Goal: Information Seeking & Learning: Learn about a topic

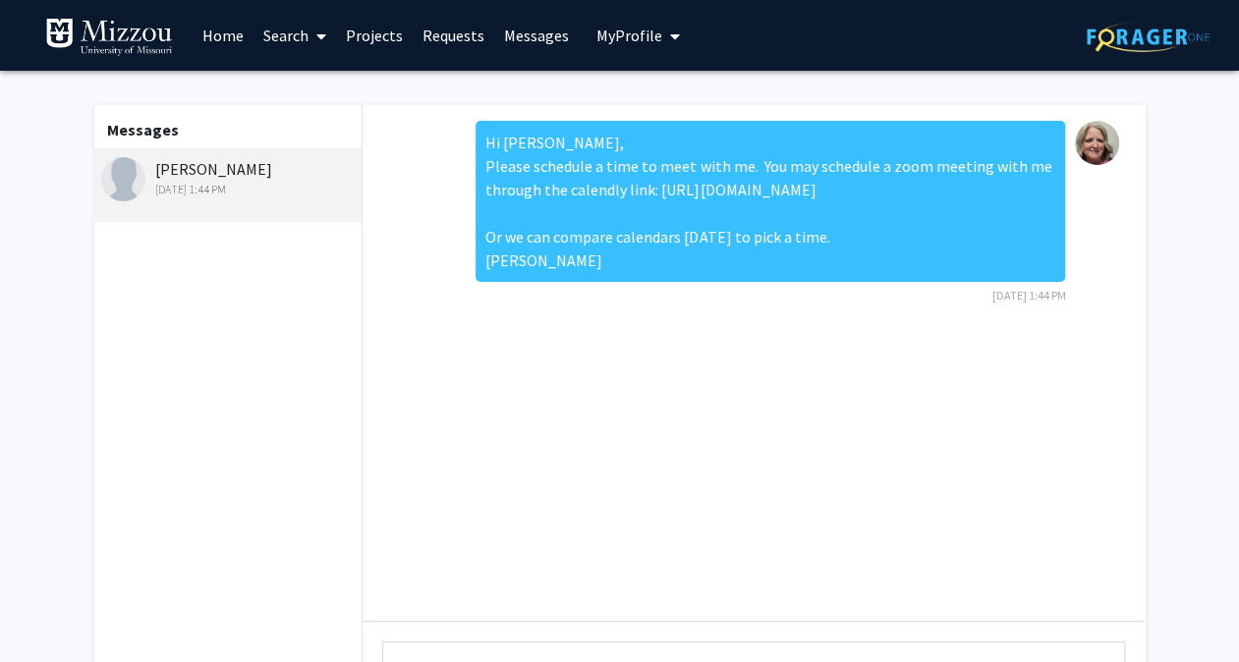
click at [805, 395] on div "Hi [PERSON_NAME], Please schedule a time to meet with me. You may schedule a zo…" at bounding box center [754, 363] width 782 height 516
click at [451, 33] on link "Requests" at bounding box center [454, 35] width 82 height 69
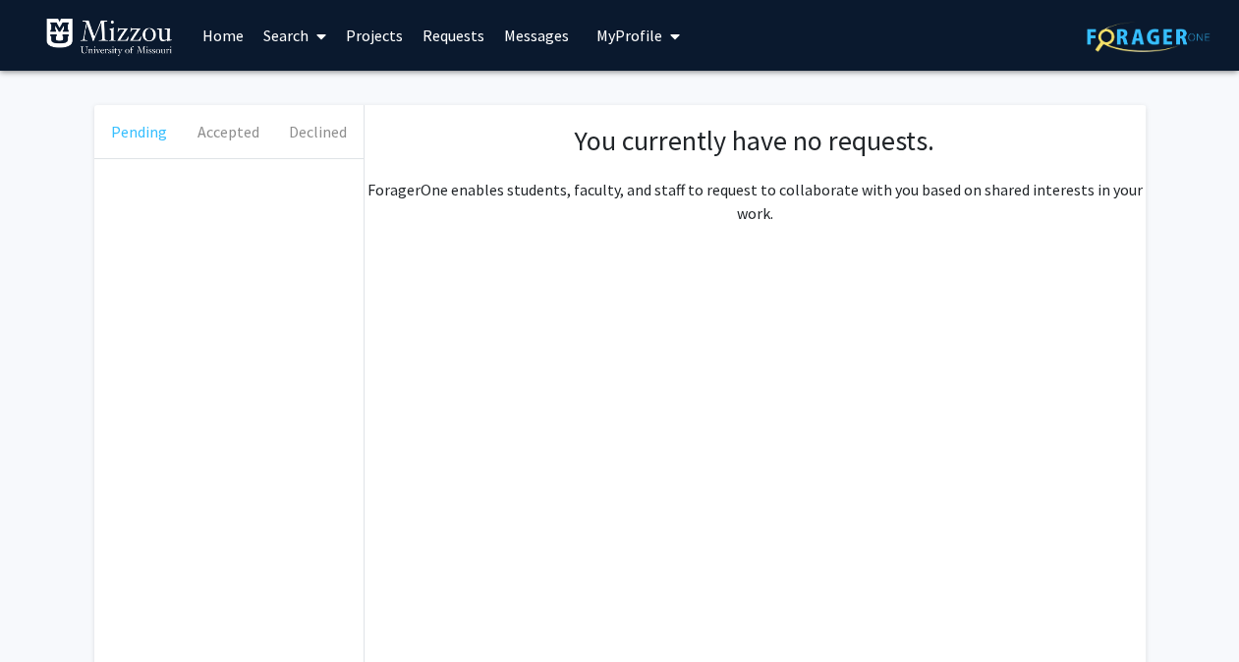
click at [134, 128] on button "Pending" at bounding box center [138, 131] width 89 height 53
click at [320, 41] on icon at bounding box center [321, 36] width 10 height 16
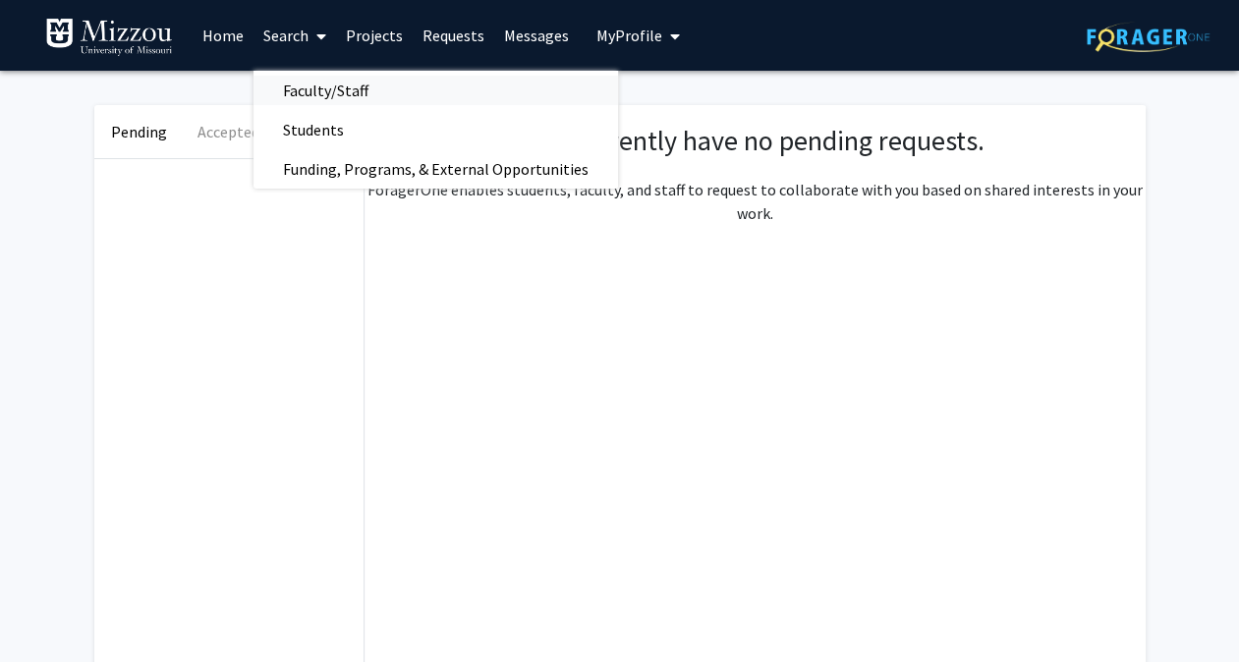
click at [326, 88] on span "Faculty/Staff" at bounding box center [326, 90] width 144 height 39
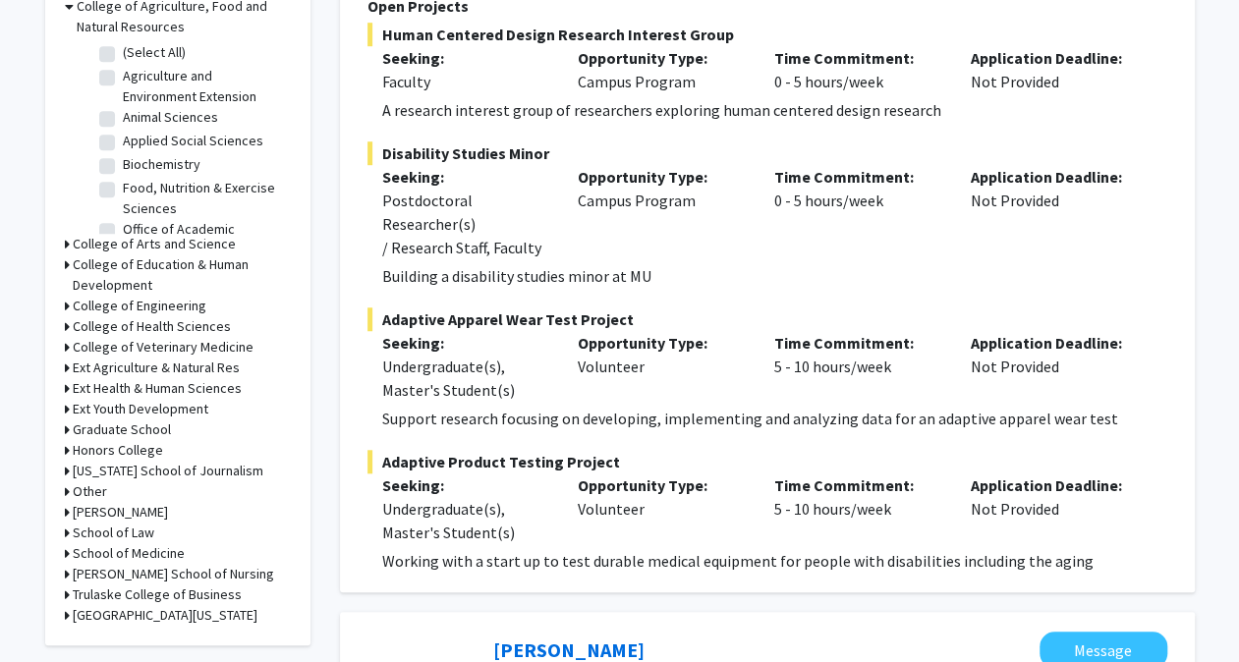
scroll to position [652, 0]
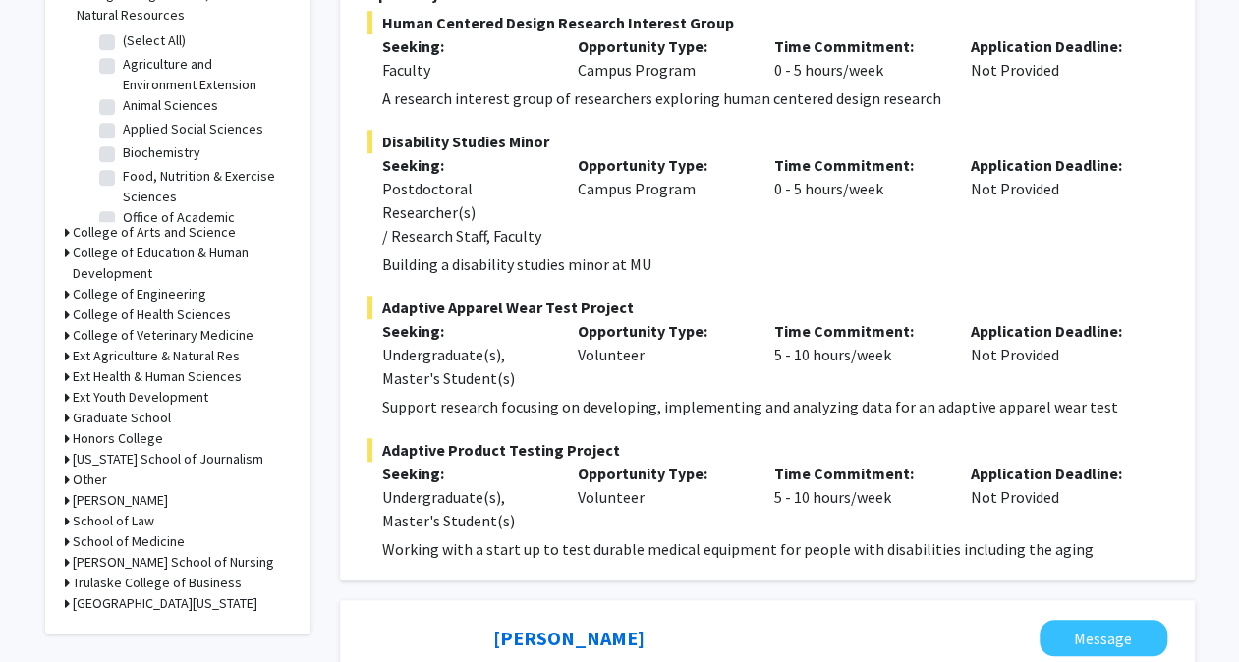
click at [70, 232] on div "College of Arts and Science" at bounding box center [178, 232] width 226 height 21
click at [67, 232] on icon at bounding box center [67, 232] width 5 height 21
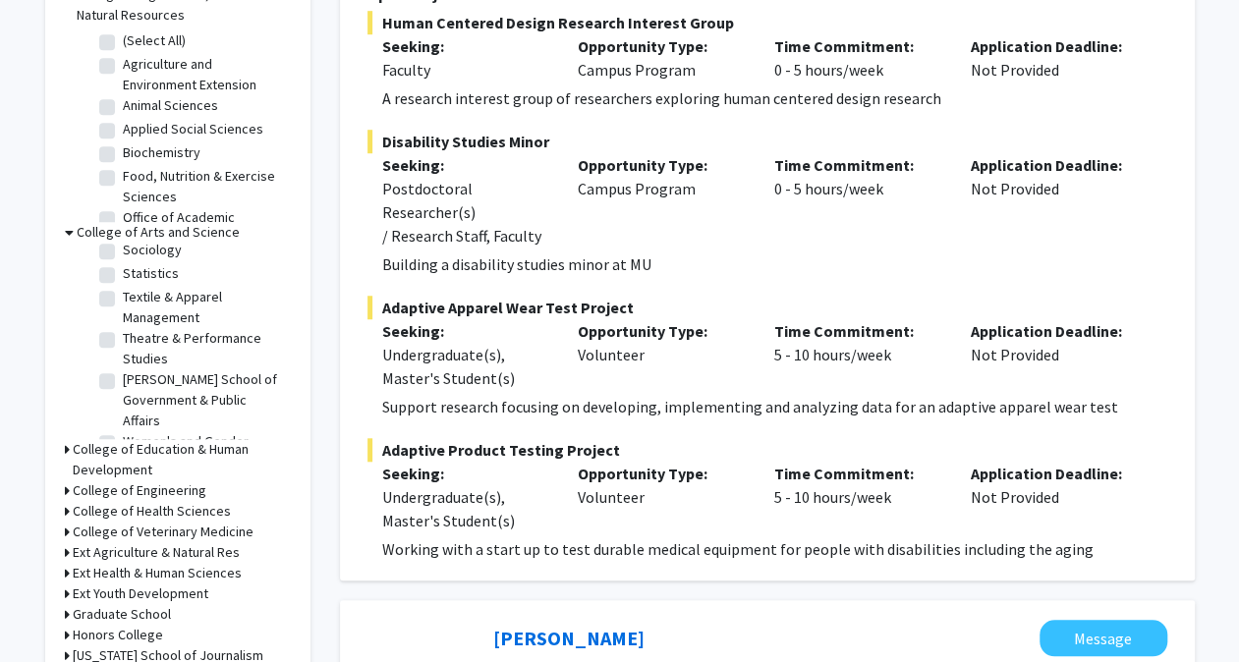
scroll to position [647, 0]
click at [123, 264] on label "Sociology" at bounding box center [152, 254] width 59 height 21
click at [123, 256] on input "Sociology" at bounding box center [129, 250] width 13 height 13
checkbox input "true"
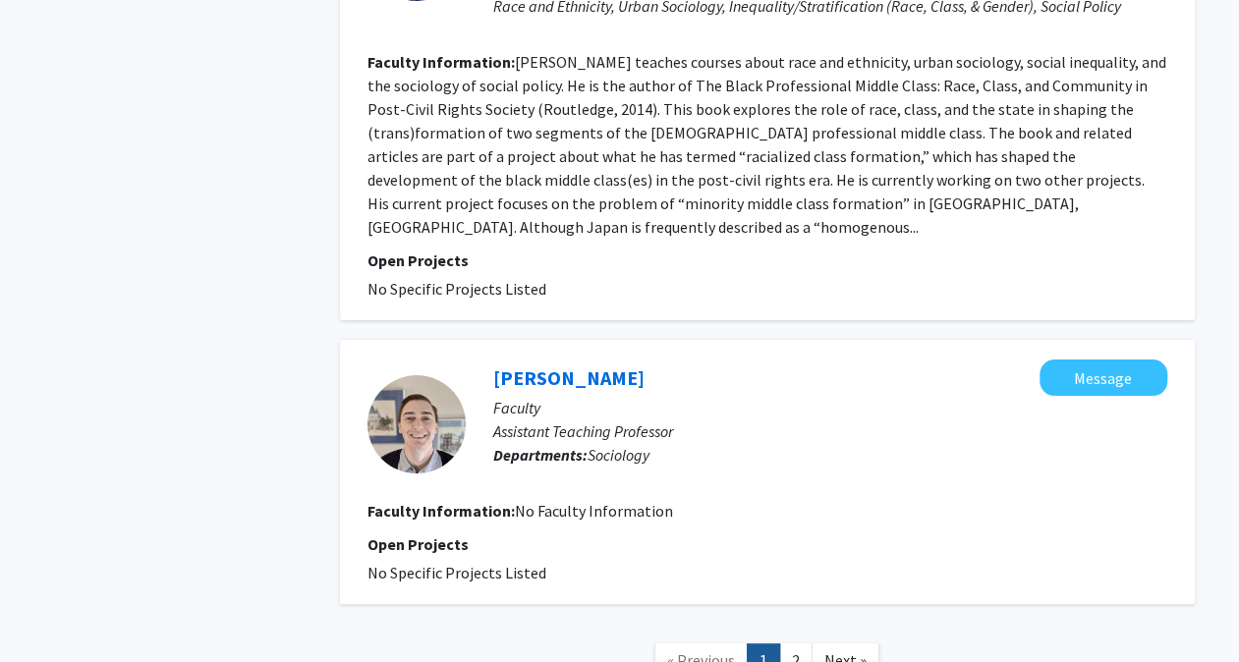
scroll to position [3685, 0]
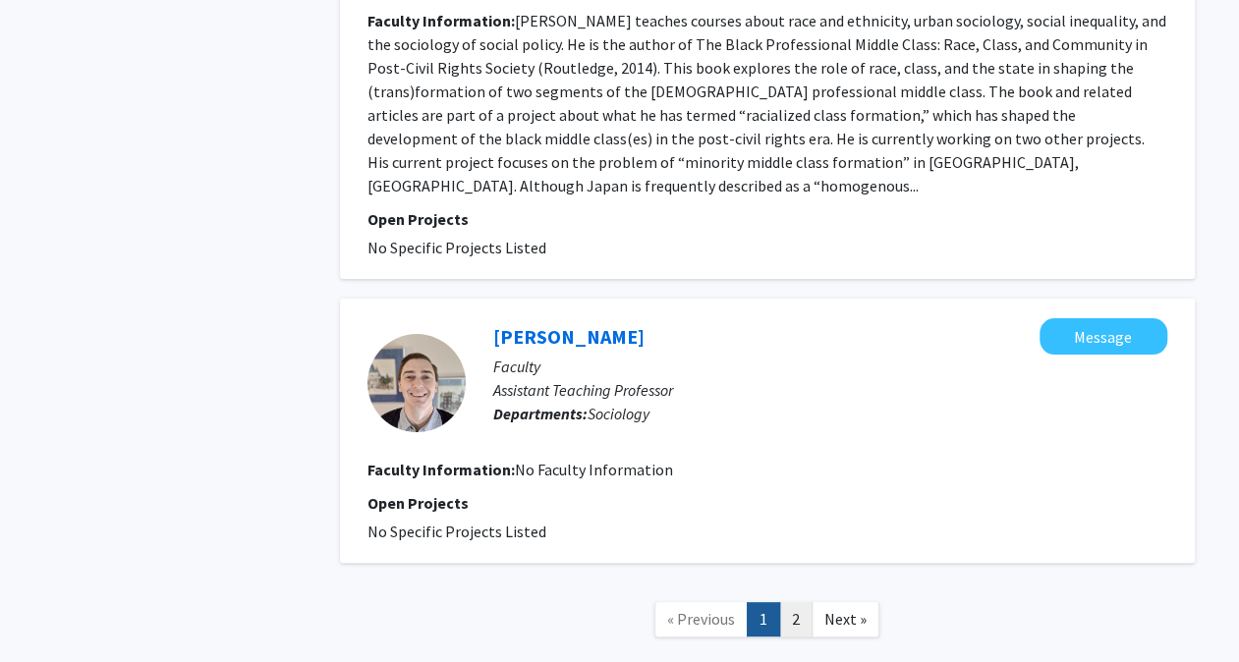
click at [791, 602] on link "2" at bounding box center [795, 619] width 33 height 34
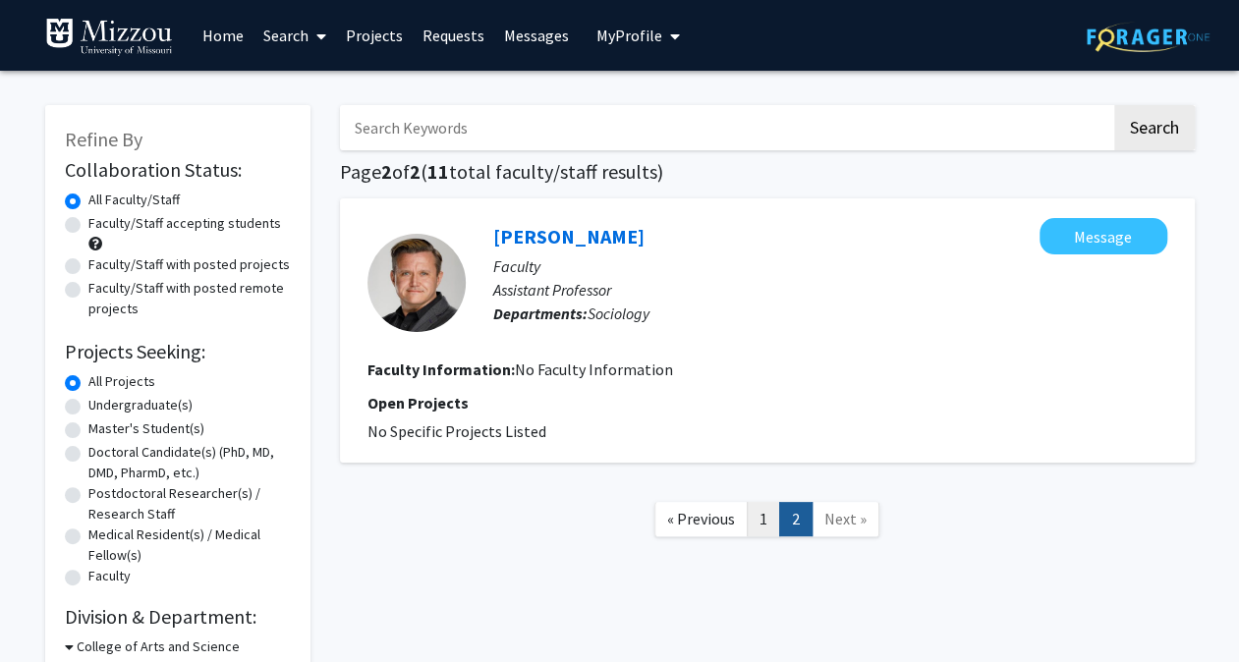
click at [764, 518] on link "1" at bounding box center [763, 519] width 33 height 34
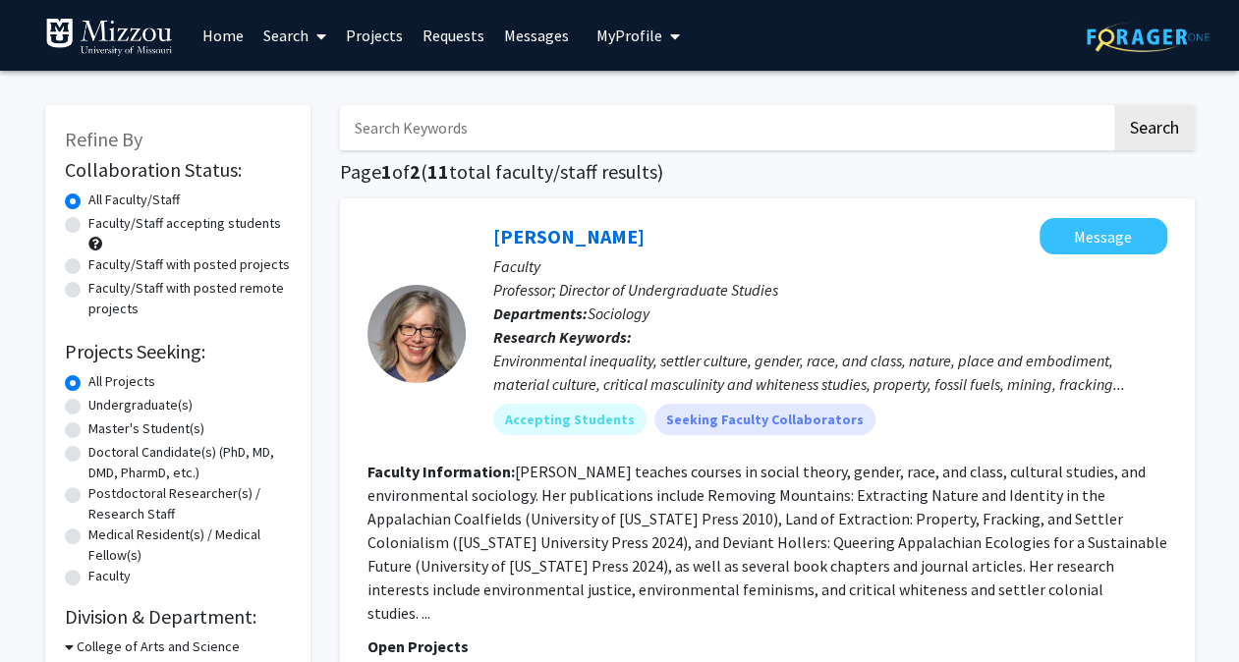
click at [88, 221] on label "Faculty/Staff accepting students" at bounding box center [184, 223] width 193 height 21
click at [88, 221] on input "Faculty/Staff accepting students" at bounding box center [94, 219] width 13 height 13
radio input "true"
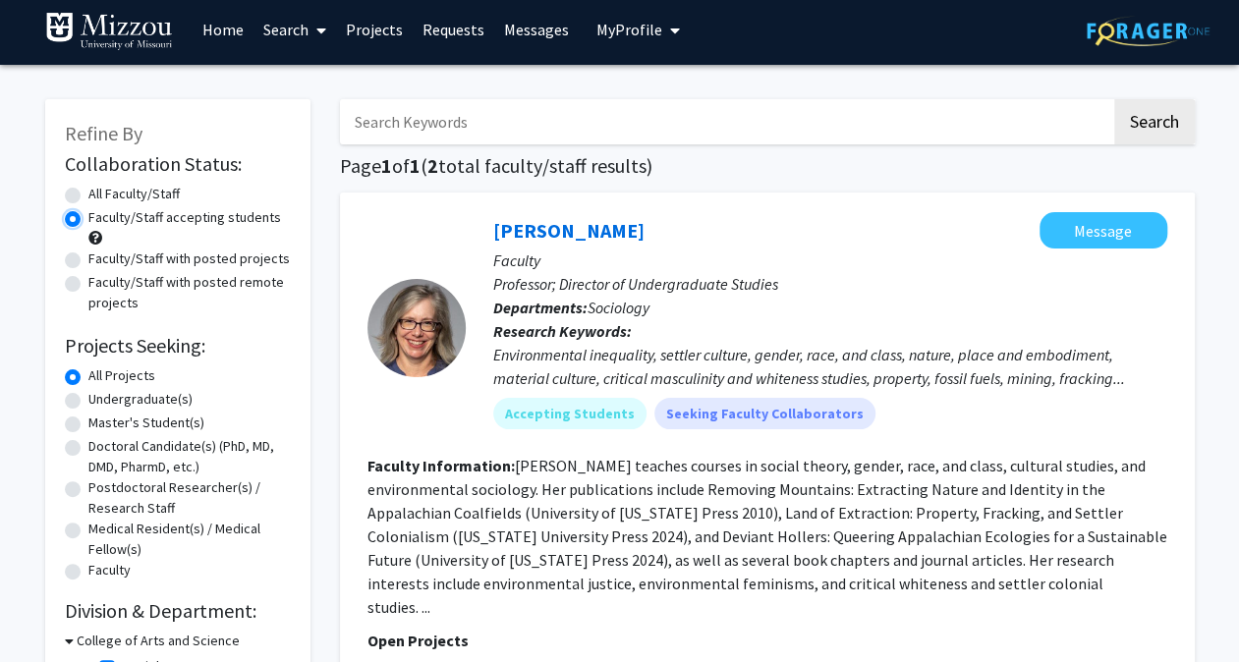
scroll to position [7, 0]
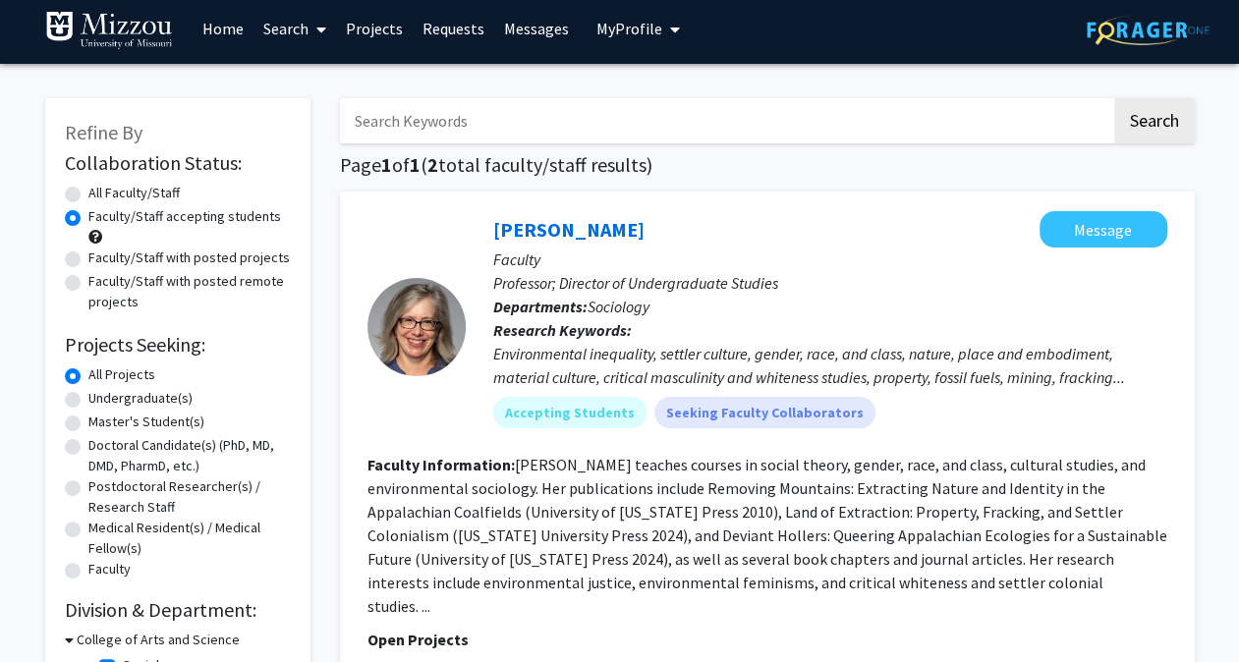
click at [88, 254] on label "Faculty/Staff with posted projects" at bounding box center [188, 258] width 201 height 21
click at [88, 254] on input "Faculty/Staff with posted projects" at bounding box center [94, 254] width 13 height 13
radio input "true"
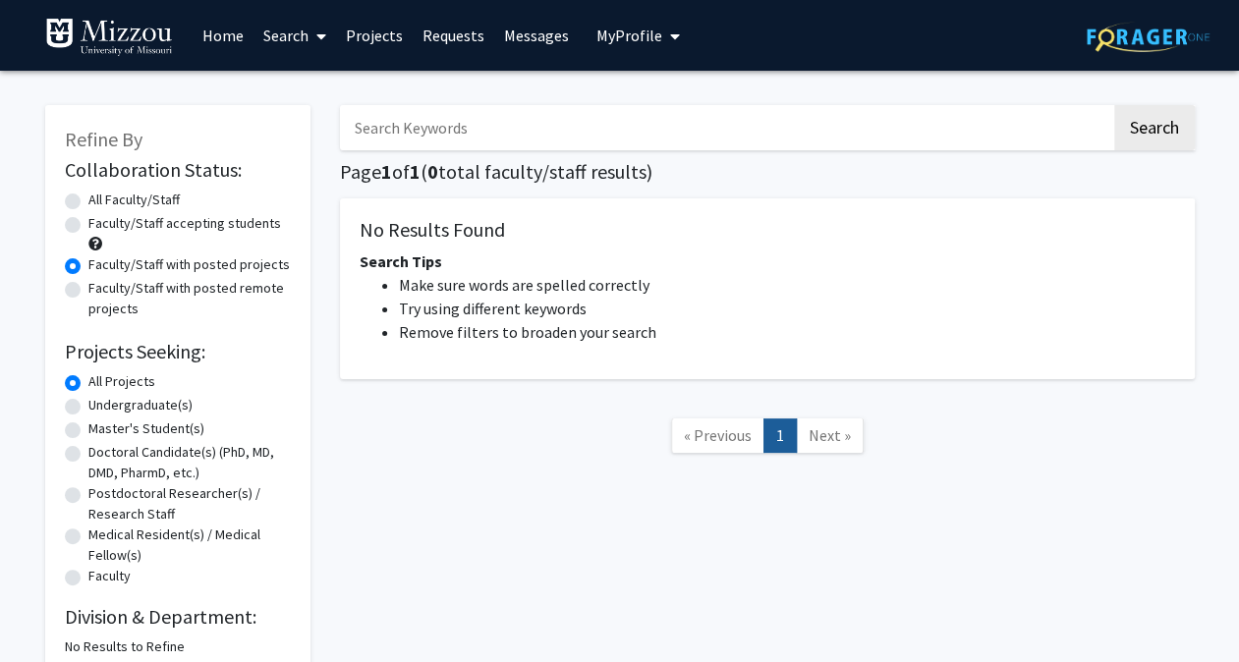
click at [88, 401] on label "Undergraduate(s)" at bounding box center [140, 405] width 104 height 21
click at [88, 401] on input "Undergraduate(s)" at bounding box center [94, 401] width 13 height 13
radio input "true"
click at [88, 573] on label "Faculty" at bounding box center [109, 576] width 42 height 21
click at [88, 573] on input "Faculty" at bounding box center [94, 572] width 13 height 13
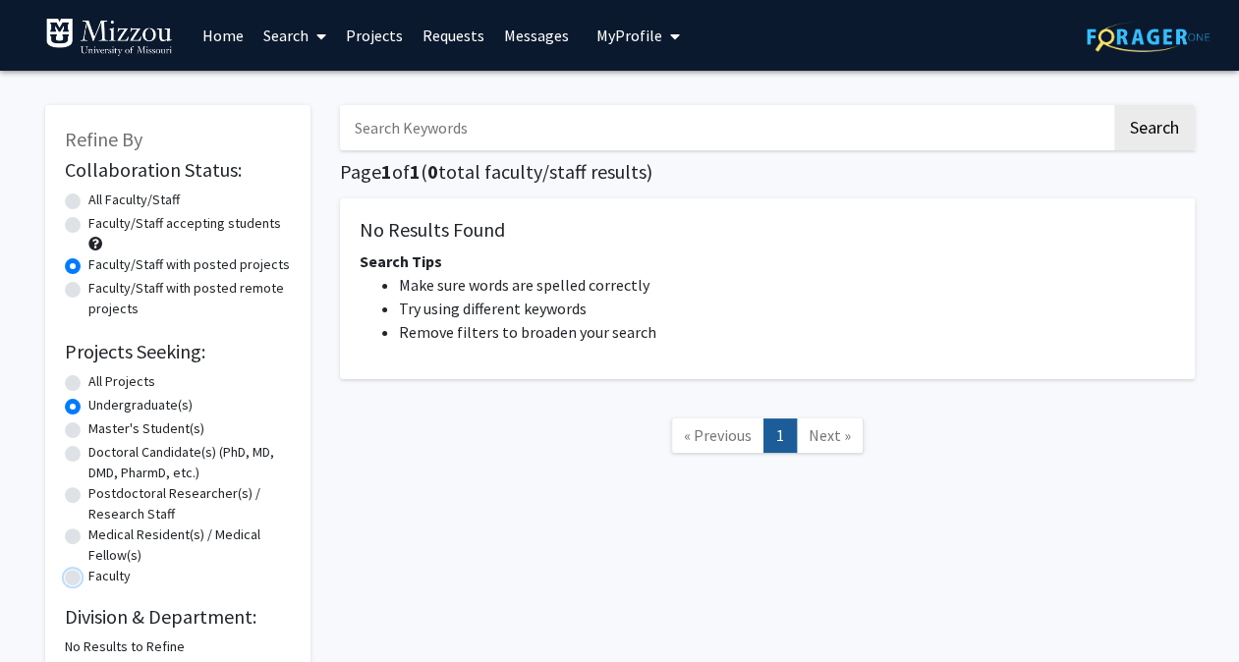
radio input "true"
click at [230, 38] on link "Home" at bounding box center [223, 35] width 61 height 69
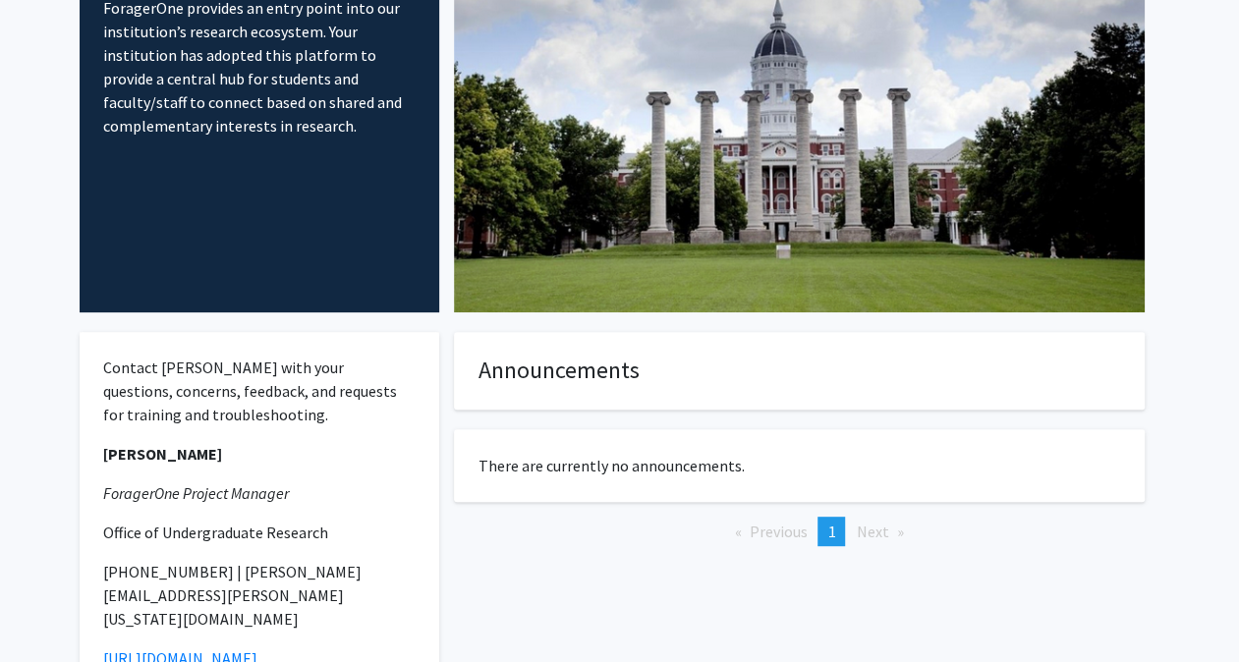
scroll to position [316, 0]
